Goal: Information Seeking & Learning: Understand process/instructions

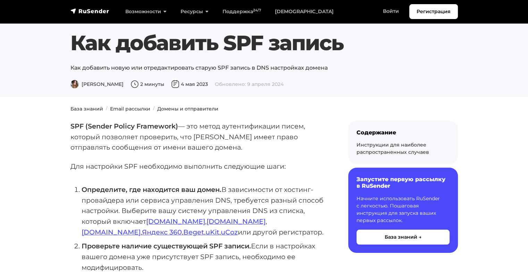
scroll to position [1, 0]
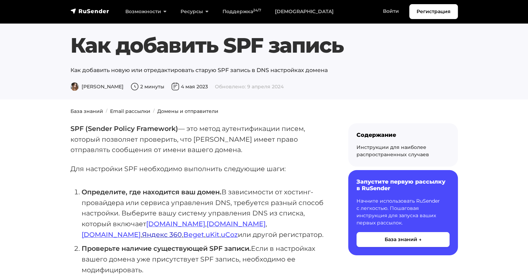
click at [182, 231] on link "Яндекс 360" at bounding box center [162, 235] width 40 height 8
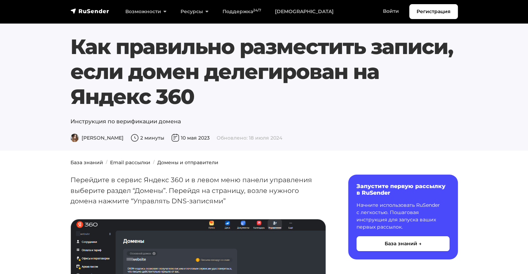
click at [122, 70] on h1 "Как правильно разместить записи, если домен делегирован на Яндекс 360" at bounding box center [263, 71] width 387 height 75
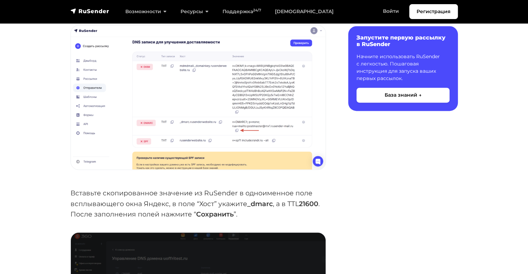
scroll to position [1080, 0]
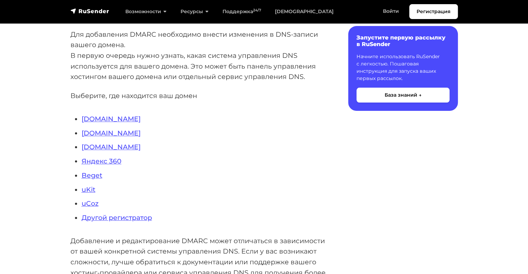
scroll to position [157, 0]
click at [104, 164] on link "Яндекс 360" at bounding box center [102, 162] width 40 height 8
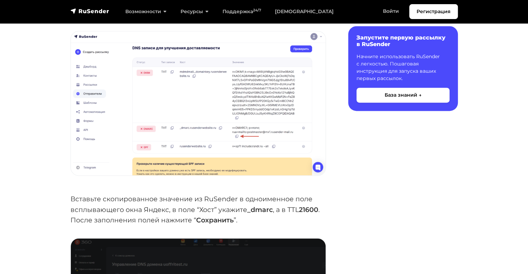
scroll to position [1071, 0]
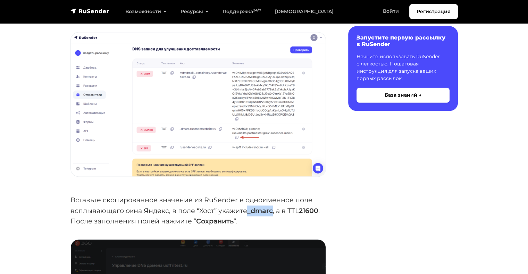
drag, startPoint x: 250, startPoint y: 212, endPoint x: 273, endPoint y: 211, distance: 23.2
click at [273, 211] on strong "_dmarc" at bounding box center [260, 211] width 26 height 8
copy strong "_dmarc"
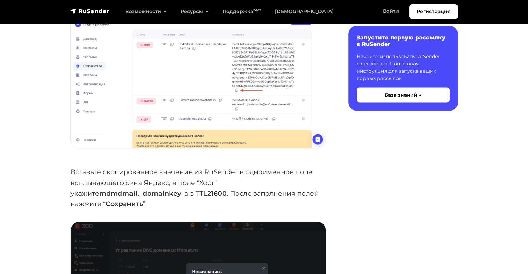
scroll to position [1488, 0]
drag, startPoint x: 71, startPoint y: 193, endPoint x: 151, endPoint y: 192, distance: 80.1
click at [151, 192] on strong "mdmdmail._domainkey" at bounding box center [140, 193] width 82 height 8
copy strong "mdmdmail._domainkey"
